Goal: Information Seeking & Learning: Learn about a topic

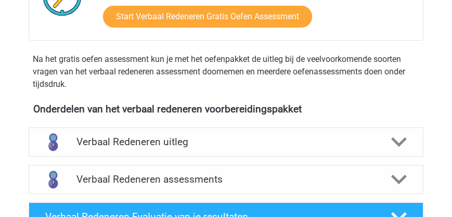
scroll to position [327, 0]
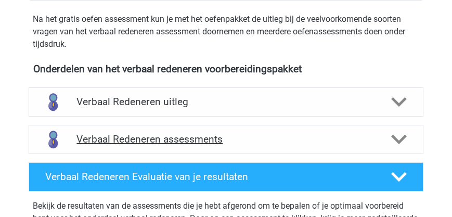
click at [138, 141] on h4 "Verbaal Redeneren assessments" at bounding box center [226, 139] width 299 height 12
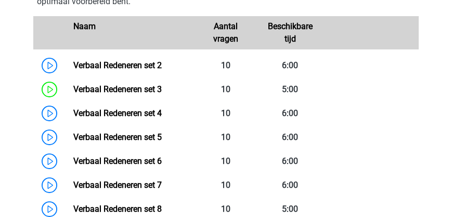
scroll to position [535, 0]
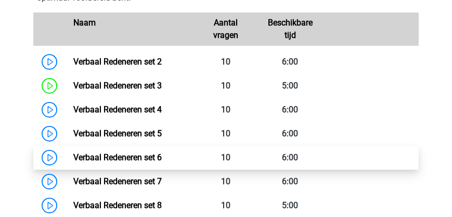
click at [128, 156] on link "Verbaal Redeneren set 6" at bounding box center [117, 158] width 89 height 10
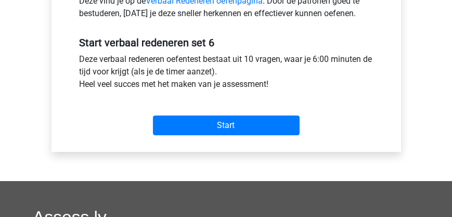
scroll to position [417, 0]
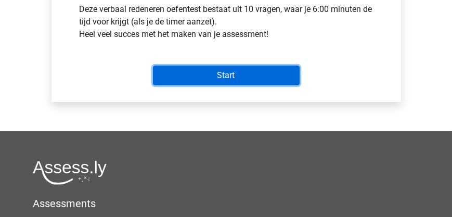
click at [208, 71] on input "Start" at bounding box center [226, 76] width 147 height 20
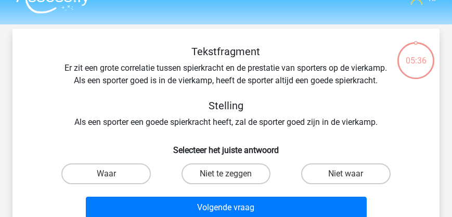
scroll to position [30, 0]
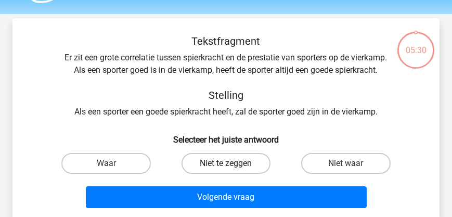
click at [205, 174] on label "Niet te zeggen" at bounding box center [226, 163] width 89 height 21
click at [226, 170] on input "Niet te zeggen" at bounding box center [229, 166] width 7 height 7
radio input "true"
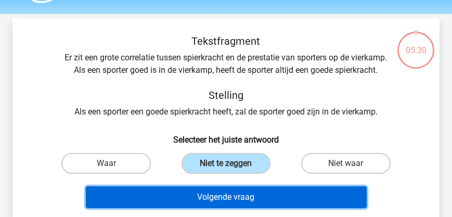
click at [209, 208] on button "Volgende vraag" at bounding box center [226, 197] width 281 height 22
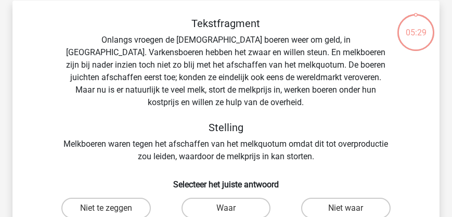
scroll to position [48, 0]
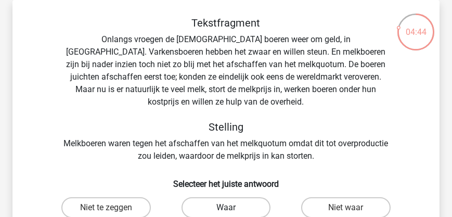
click at [207, 197] on label "Waar" at bounding box center [226, 207] width 89 height 21
click at [226, 208] on input "Waar" at bounding box center [229, 211] width 7 height 7
radio input "true"
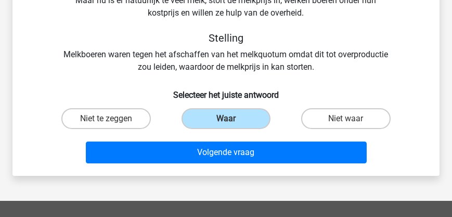
scroll to position [137, 0]
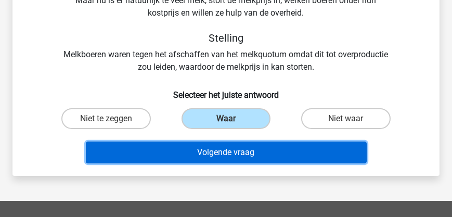
click at [210, 145] on button "Volgende vraag" at bounding box center [226, 153] width 281 height 22
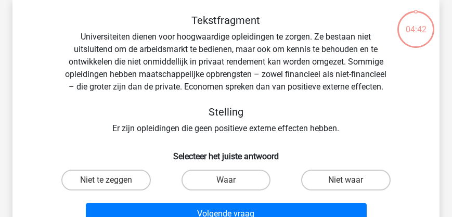
scroll to position [48, 0]
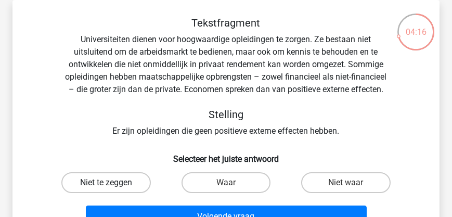
click at [115, 182] on label "Niet te zeggen" at bounding box center [105, 182] width 89 height 21
click at [113, 183] on input "Niet te zeggen" at bounding box center [109, 186] width 7 height 7
radio input "true"
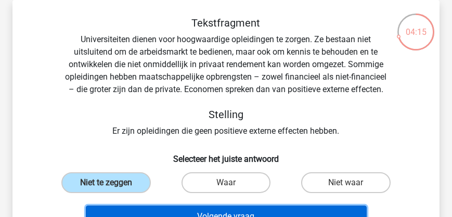
click at [208, 212] on button "Volgende vraag" at bounding box center [226, 217] width 281 height 22
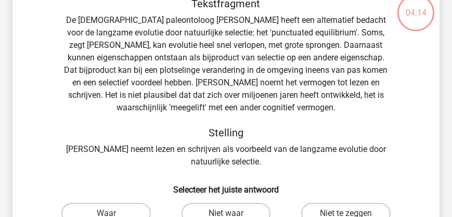
scroll to position [78, 0]
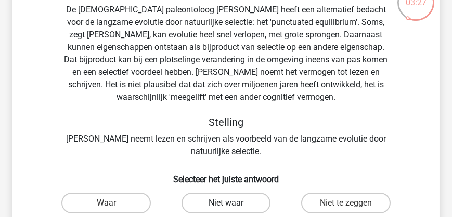
click at [203, 206] on label "Niet waar" at bounding box center [226, 203] width 89 height 21
click at [226, 206] on input "Niet waar" at bounding box center [229, 206] width 7 height 7
radio input "true"
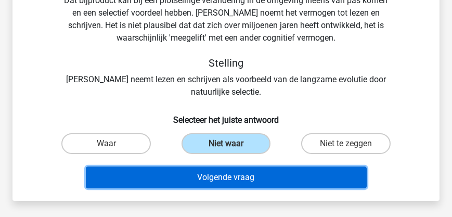
click at [232, 179] on button "Volgende vraag" at bounding box center [226, 178] width 281 height 22
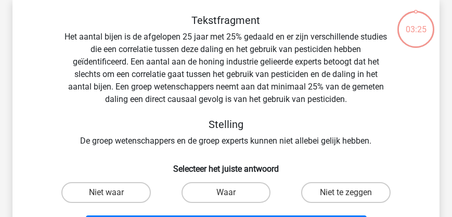
scroll to position [48, 0]
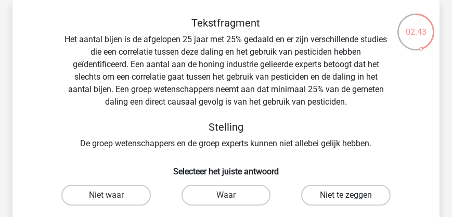
click at [329, 194] on label "Niet te zeggen" at bounding box center [345, 195] width 89 height 21
click at [346, 195] on input "Niet te zeggen" at bounding box center [349, 198] width 7 height 7
radio input "true"
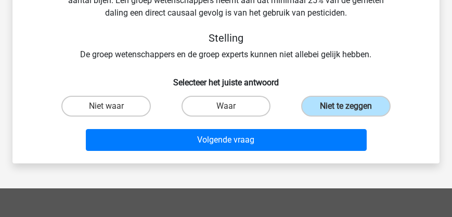
scroll to position [137, 0]
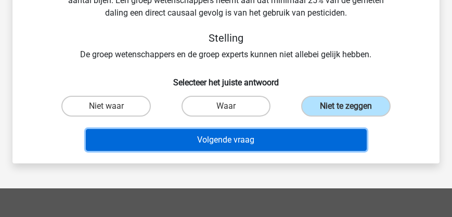
click at [219, 145] on button "Volgende vraag" at bounding box center [226, 140] width 281 height 22
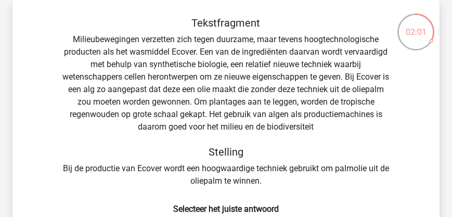
scroll to position [107, 0]
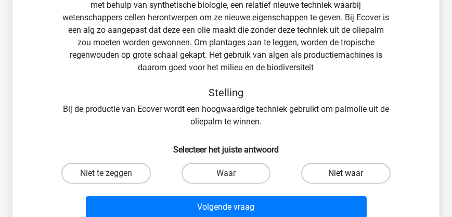
click at [341, 169] on label "Niet waar" at bounding box center [345, 173] width 89 height 21
click at [346, 173] on input "Niet waar" at bounding box center [349, 176] width 7 height 7
radio input "true"
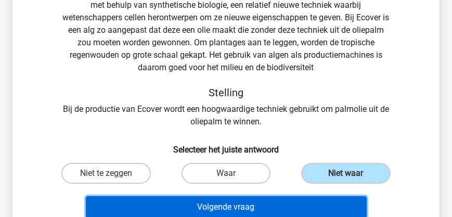
click at [294, 207] on button "Volgende vraag" at bounding box center [226, 207] width 281 height 22
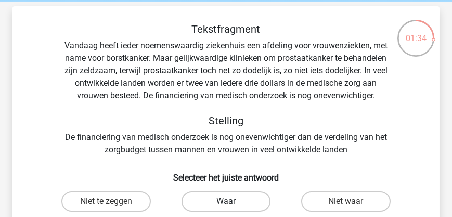
scroll to position [78, 0]
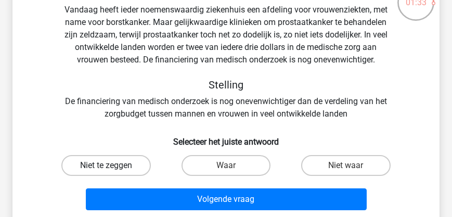
click at [110, 165] on label "Niet te zeggen" at bounding box center [105, 165] width 89 height 21
click at [110, 166] on input "Niet te zeggen" at bounding box center [109, 169] width 7 height 7
radio input "true"
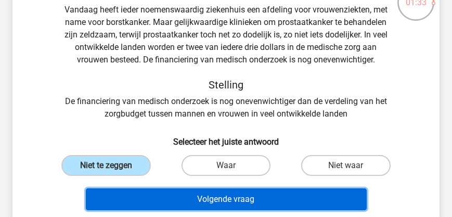
click at [196, 195] on button "Volgende vraag" at bounding box center [226, 199] width 281 height 22
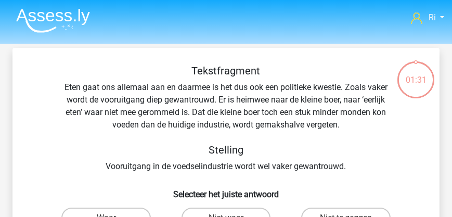
scroll to position [30, 0]
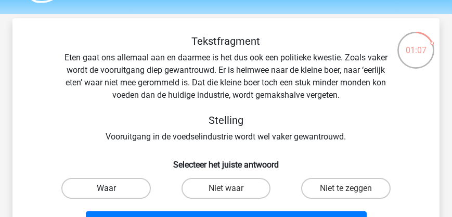
click at [123, 186] on label "Waar" at bounding box center [105, 188] width 89 height 21
click at [113, 188] on input "Waar" at bounding box center [109, 191] width 7 height 7
radio input "true"
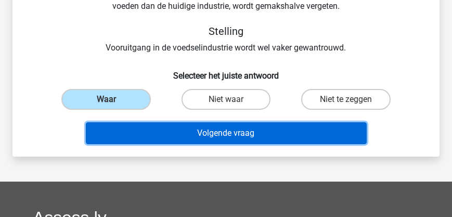
click at [201, 136] on button "Volgende vraag" at bounding box center [226, 133] width 281 height 22
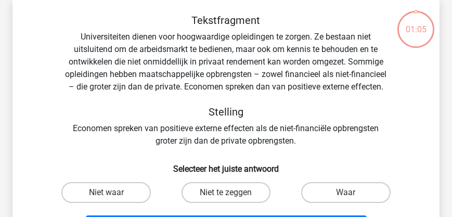
scroll to position [48, 0]
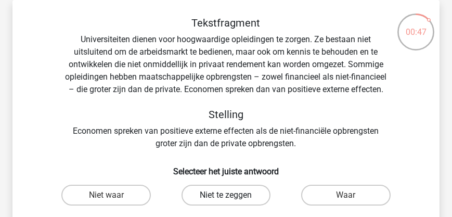
click at [197, 195] on label "Niet te zeggen" at bounding box center [226, 195] width 89 height 21
click at [226, 195] on input "Niet te zeggen" at bounding box center [229, 198] width 7 height 7
radio input "true"
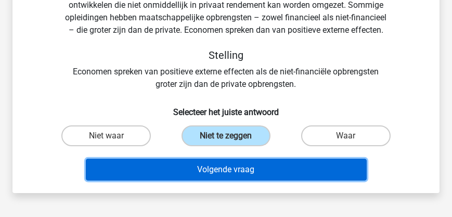
click at [221, 178] on button "Volgende vraag" at bounding box center [226, 170] width 281 height 22
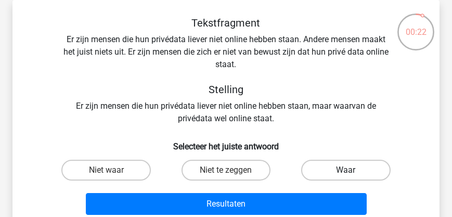
click at [337, 167] on label "Waar" at bounding box center [345, 170] width 89 height 21
click at [346, 170] on input "Waar" at bounding box center [349, 173] width 7 height 7
radio input "true"
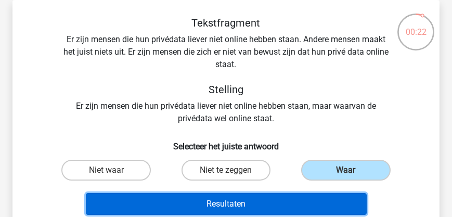
click at [275, 198] on button "Resultaten" at bounding box center [226, 204] width 281 height 22
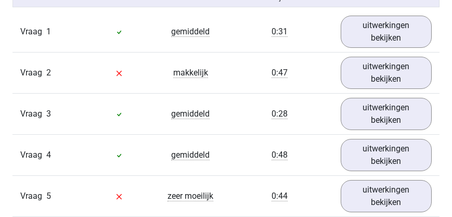
scroll to position [595, 0]
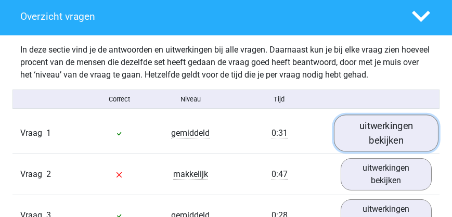
click at [375, 141] on link "uitwerkingen bekijken" at bounding box center [386, 133] width 105 height 37
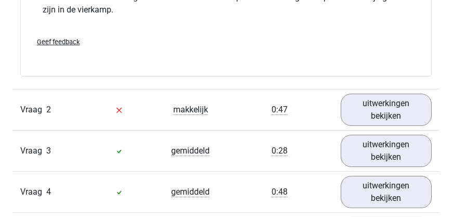
scroll to position [1011, 0]
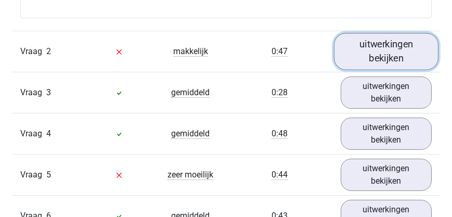
click at [386, 61] on link "uitwerkingen bekijken" at bounding box center [386, 51] width 105 height 37
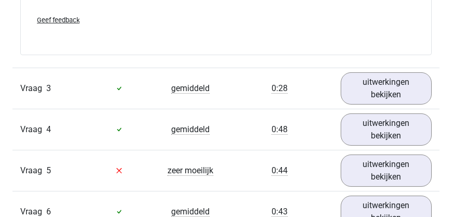
scroll to position [1368, 0]
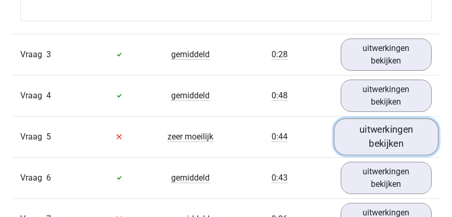
click at [379, 137] on link "uitwerkingen bekijken" at bounding box center [386, 136] width 105 height 37
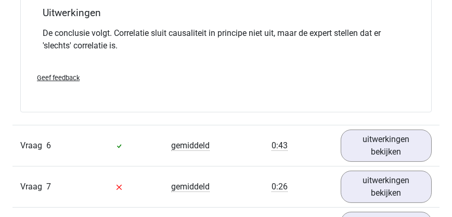
scroll to position [1755, 0]
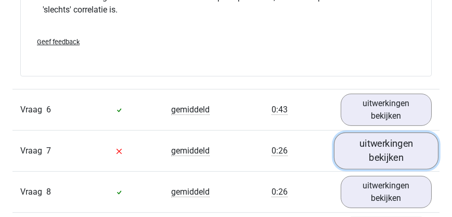
click at [368, 149] on link "uitwerkingen bekijken" at bounding box center [386, 150] width 105 height 37
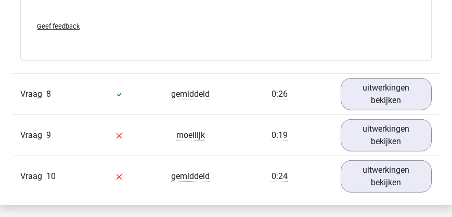
scroll to position [2201, 0]
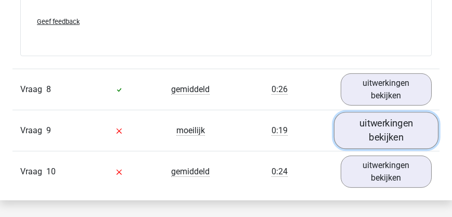
click at [373, 133] on link "uitwerkingen bekijken" at bounding box center [386, 130] width 105 height 37
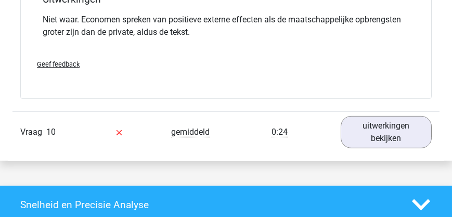
scroll to position [2588, 0]
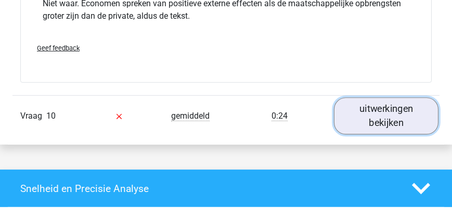
click at [394, 120] on link "uitwerkingen bekijken" at bounding box center [386, 116] width 105 height 37
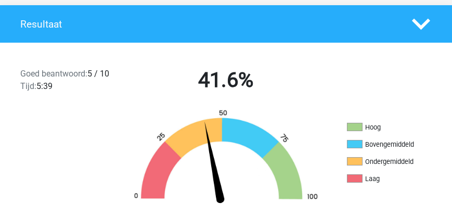
scroll to position [208, 0]
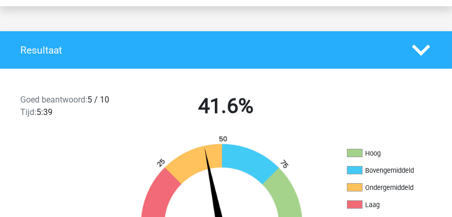
drag, startPoint x: 69, startPoint y: 178, endPoint x: 193, endPoint y: 89, distance: 152.6
click at [193, 89] on div "Goed beantwoord: 5 / 10 Tijd: 5:39 41.6%" at bounding box center [226, 108] width 452 height 54
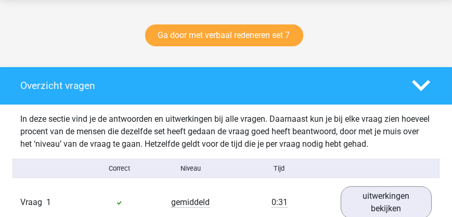
scroll to position [476, 0]
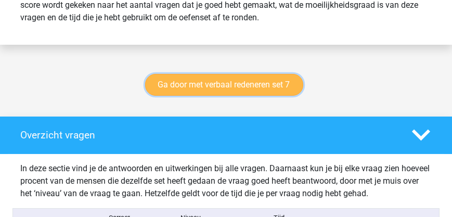
click at [208, 90] on link "Ga door met verbaal redeneren set 7" at bounding box center [224, 85] width 158 height 22
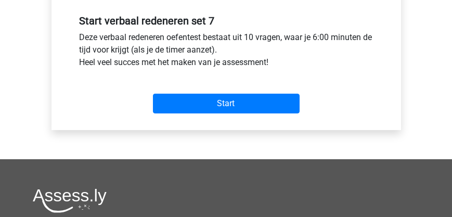
scroll to position [417, 0]
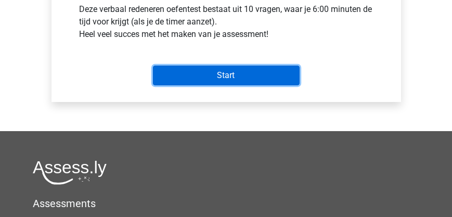
click at [215, 79] on input "Start" at bounding box center [226, 76] width 147 height 20
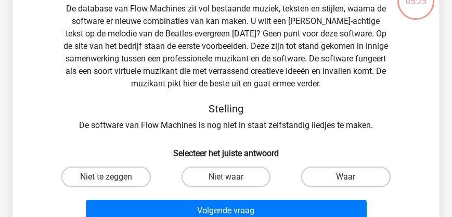
scroll to position [89, 0]
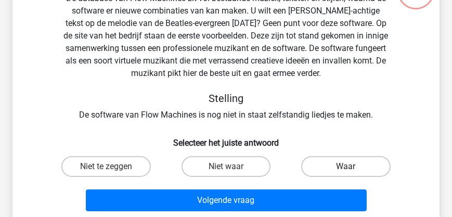
click at [327, 165] on label "Waar" at bounding box center [345, 166] width 89 height 21
click at [346, 167] on input "Waar" at bounding box center [349, 170] width 7 height 7
radio input "true"
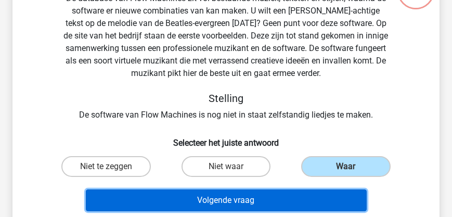
click at [274, 196] on button "Volgende vraag" at bounding box center [226, 201] width 281 height 22
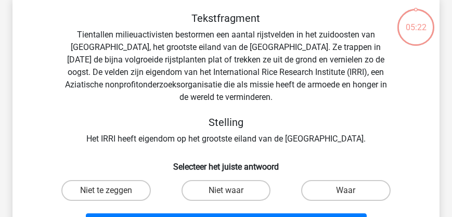
scroll to position [48, 0]
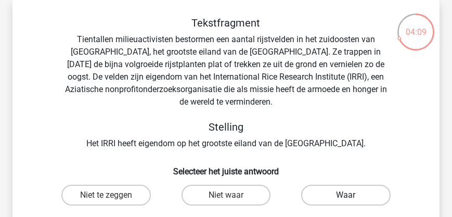
click at [327, 194] on label "Waar" at bounding box center [345, 195] width 89 height 21
click at [346, 195] on input "Waar" at bounding box center [349, 198] width 7 height 7
radio input "true"
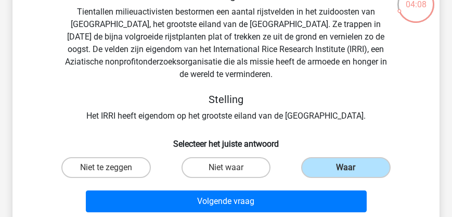
scroll to position [137, 0]
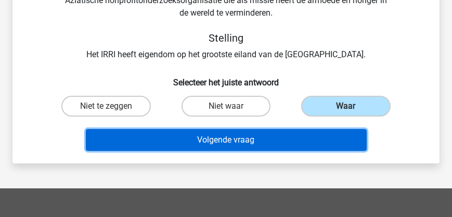
click at [224, 141] on button "Volgende vraag" at bounding box center [226, 140] width 281 height 22
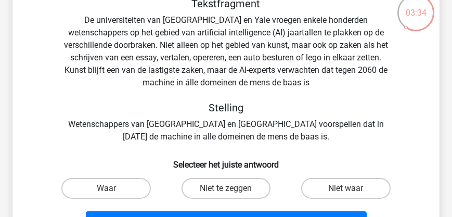
scroll to position [78, 0]
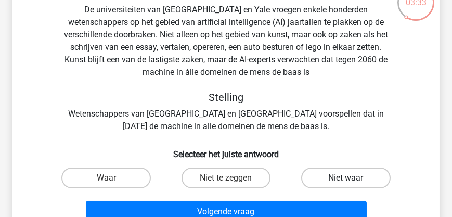
click at [344, 180] on label "Niet waar" at bounding box center [345, 178] width 89 height 21
click at [346, 180] on input "Niet waar" at bounding box center [349, 181] width 7 height 7
radio input "true"
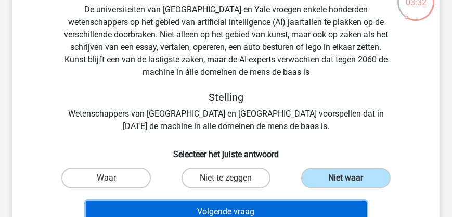
click at [284, 208] on button "Volgende vraag" at bounding box center [226, 212] width 281 height 22
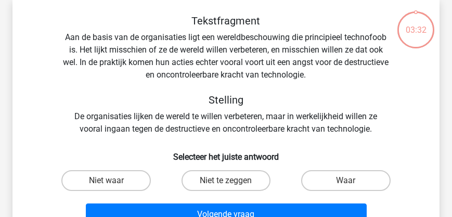
scroll to position [48, 0]
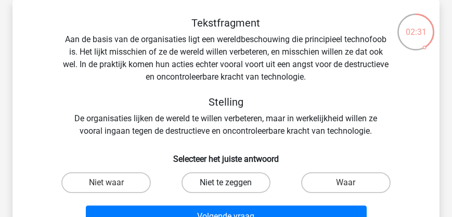
click at [231, 180] on label "Niet te zeggen" at bounding box center [226, 182] width 89 height 21
click at [231, 183] on input "Niet te zeggen" at bounding box center [229, 186] width 7 height 7
radio input "true"
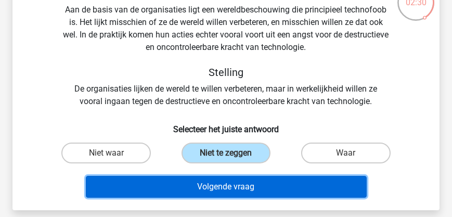
click at [231, 189] on button "Volgende vraag" at bounding box center [226, 187] width 281 height 22
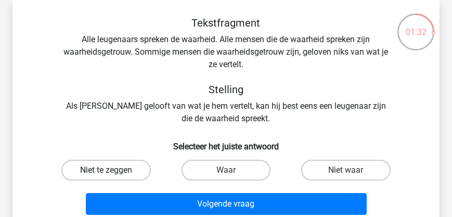
click at [122, 167] on label "Niet te zeggen" at bounding box center [105, 170] width 89 height 21
click at [113, 170] on input "Niet te zeggen" at bounding box center [109, 173] width 7 height 7
radio input "true"
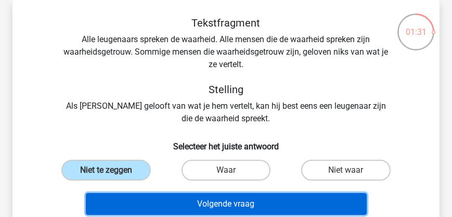
click at [234, 206] on button "Volgende vraag" at bounding box center [226, 204] width 281 height 22
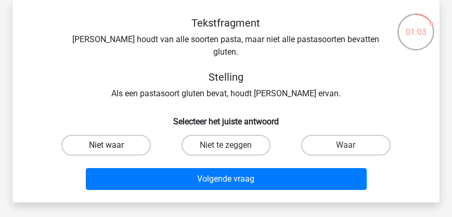
click at [122, 135] on label "Niet waar" at bounding box center [105, 145] width 89 height 21
click at [113, 145] on input "Niet waar" at bounding box center [109, 148] width 7 height 7
radio input "true"
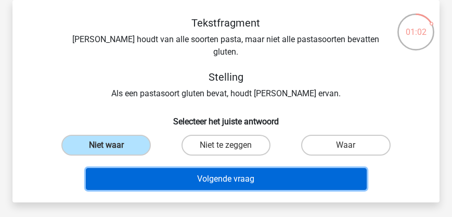
click at [197, 169] on button "Volgende vraag" at bounding box center [226, 179] width 281 height 22
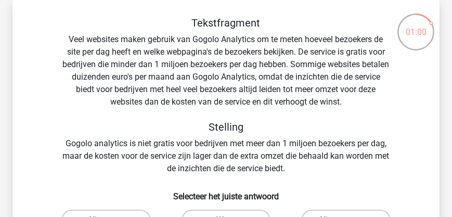
scroll to position [107, 0]
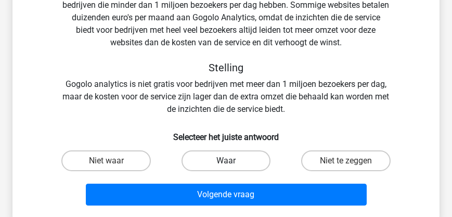
click at [203, 164] on label "Waar" at bounding box center [226, 160] width 89 height 21
click at [226, 164] on input "Waar" at bounding box center [229, 164] width 7 height 7
radio input "true"
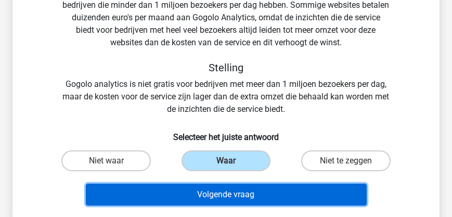
click at [215, 193] on button "Volgende vraag" at bounding box center [226, 195] width 281 height 22
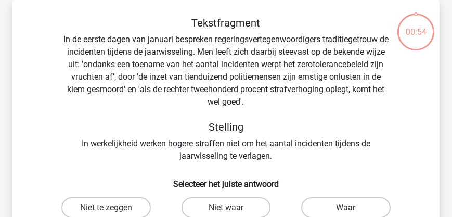
scroll to position [48, 0]
click at [346, 209] on input "Waar" at bounding box center [349, 211] width 7 height 7
radio input "true"
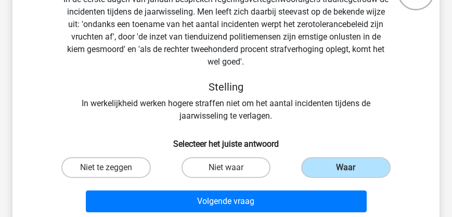
scroll to position [78, 0]
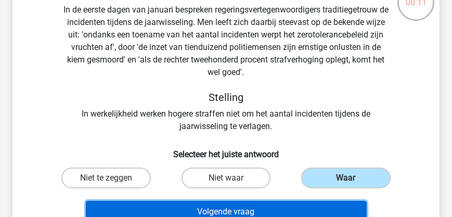
click at [300, 211] on button "Volgende vraag" at bounding box center [226, 212] width 281 height 22
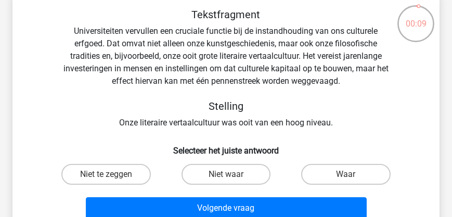
scroll to position [59, 0]
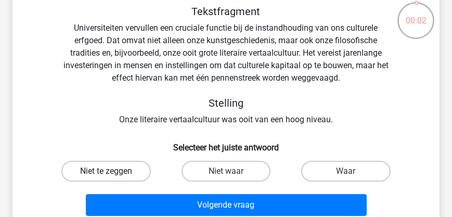
click at [126, 172] on label "Niet te zeggen" at bounding box center [105, 171] width 89 height 21
click at [113, 172] on input "Niet te zeggen" at bounding box center [109, 174] width 7 height 7
radio input "true"
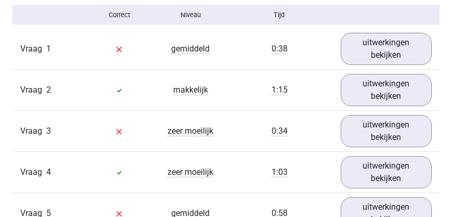
scroll to position [684, 0]
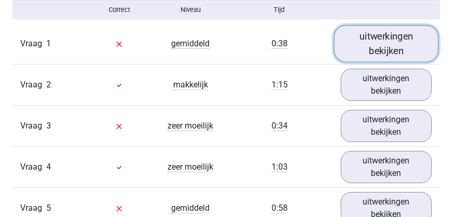
click at [382, 61] on link "uitwerkingen bekijken" at bounding box center [386, 43] width 105 height 37
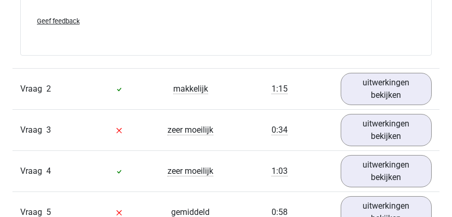
scroll to position [1041, 0]
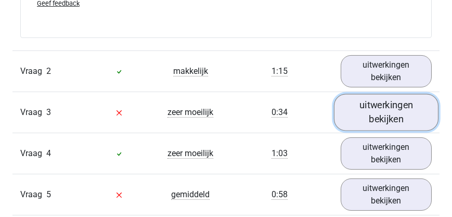
click at [386, 117] on link "uitwerkingen bekijken" at bounding box center [386, 112] width 105 height 37
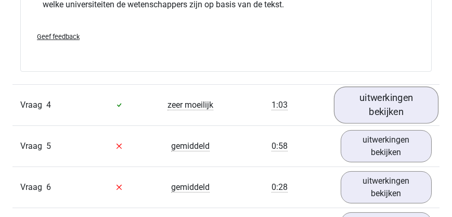
scroll to position [1428, 0]
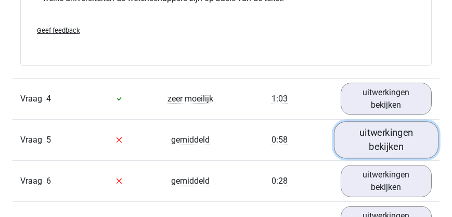
click at [395, 143] on link "uitwerkingen bekijken" at bounding box center [386, 139] width 105 height 37
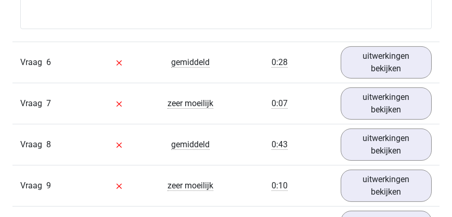
scroll to position [1904, 0]
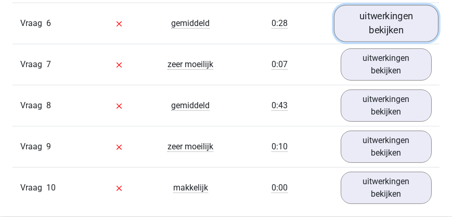
click at [380, 36] on link "uitwerkingen bekijken" at bounding box center [386, 23] width 105 height 37
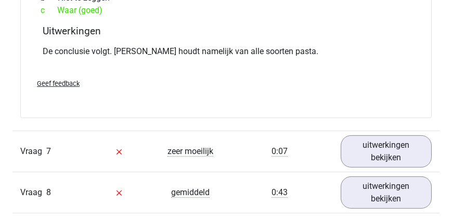
scroll to position [2083, 0]
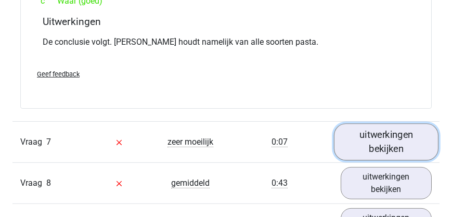
click at [395, 143] on link "uitwerkingen bekijken" at bounding box center [386, 141] width 105 height 37
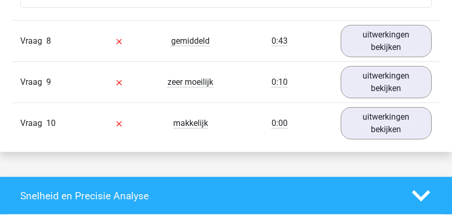
scroll to position [2558, 0]
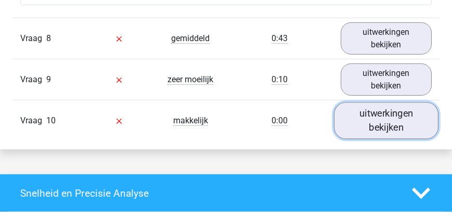
click at [403, 131] on link "uitwerkingen bekijken" at bounding box center [386, 121] width 105 height 37
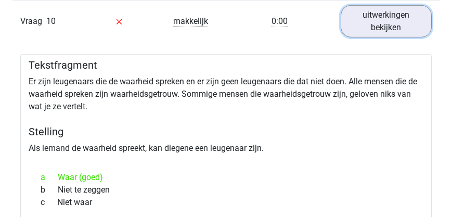
scroll to position [2647, 0]
